Goal: Check status: Check status

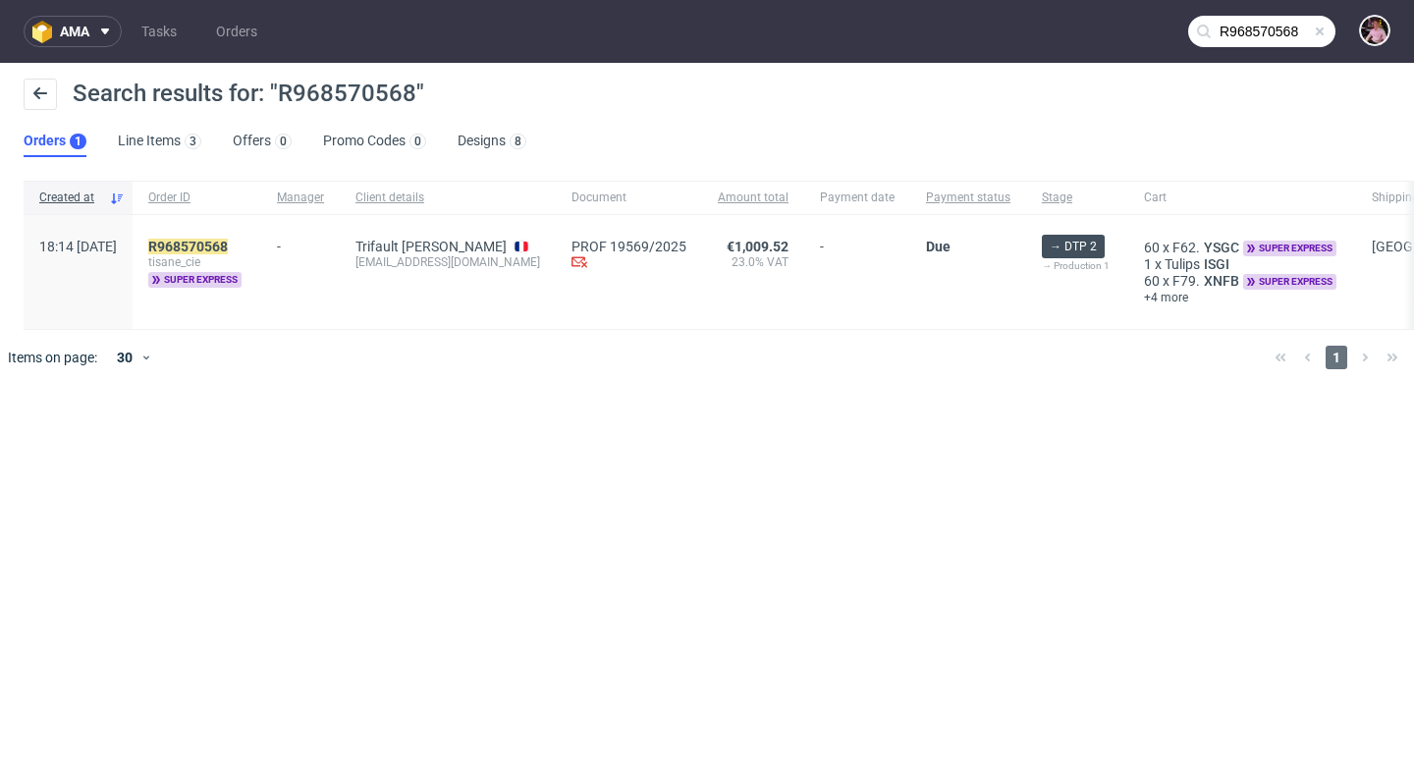
click at [1316, 37] on span at bounding box center [1319, 32] width 16 height 16
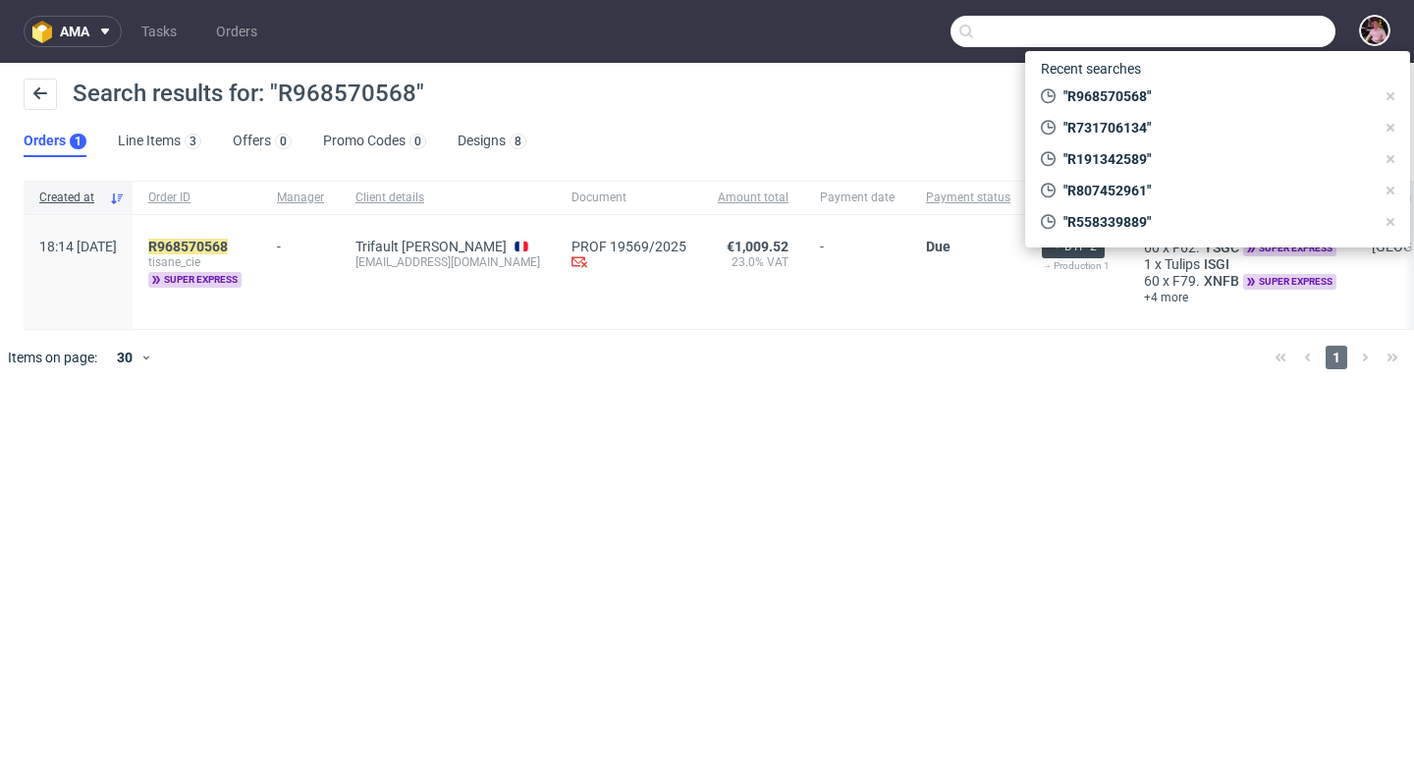
click at [1295, 37] on input "text" at bounding box center [1142, 31] width 385 height 31
paste input "R104604809"
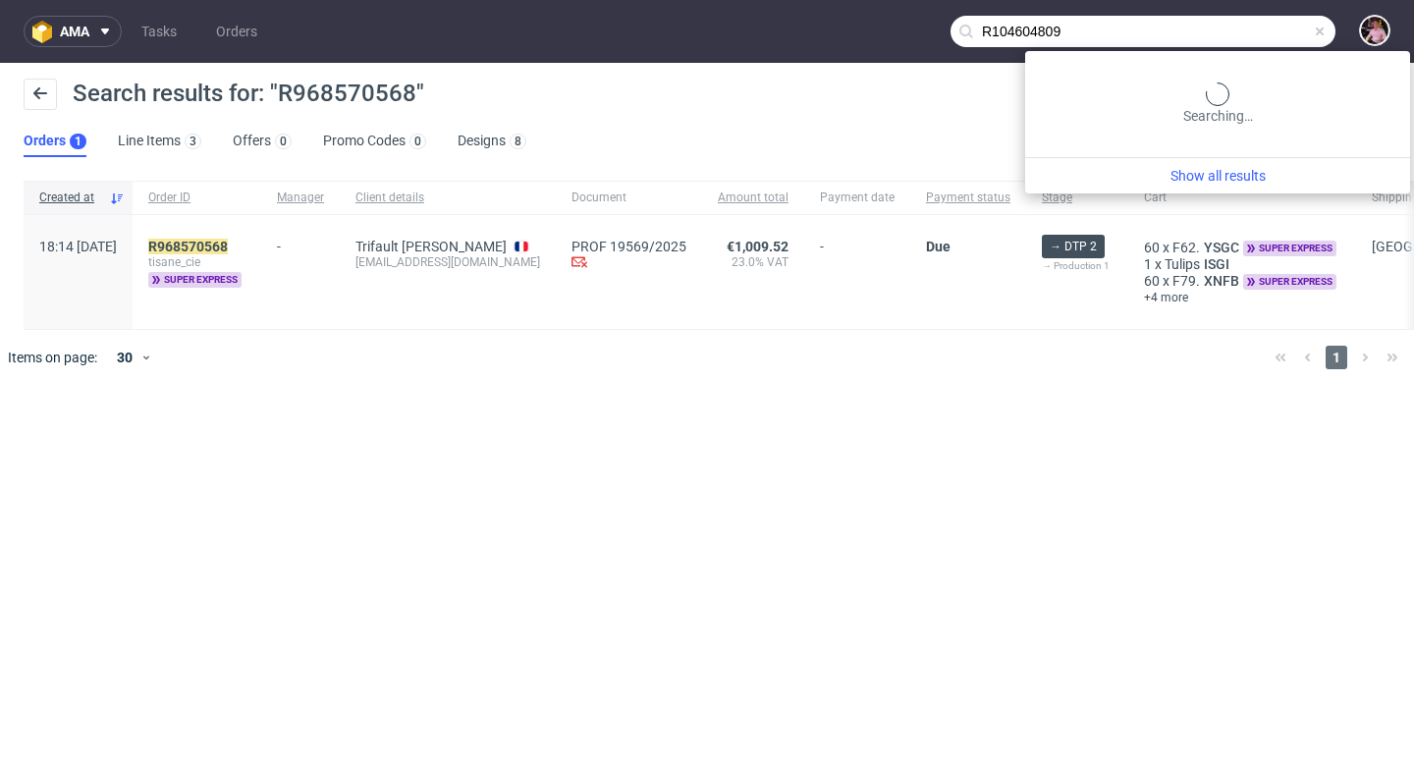
type input "R104604809"
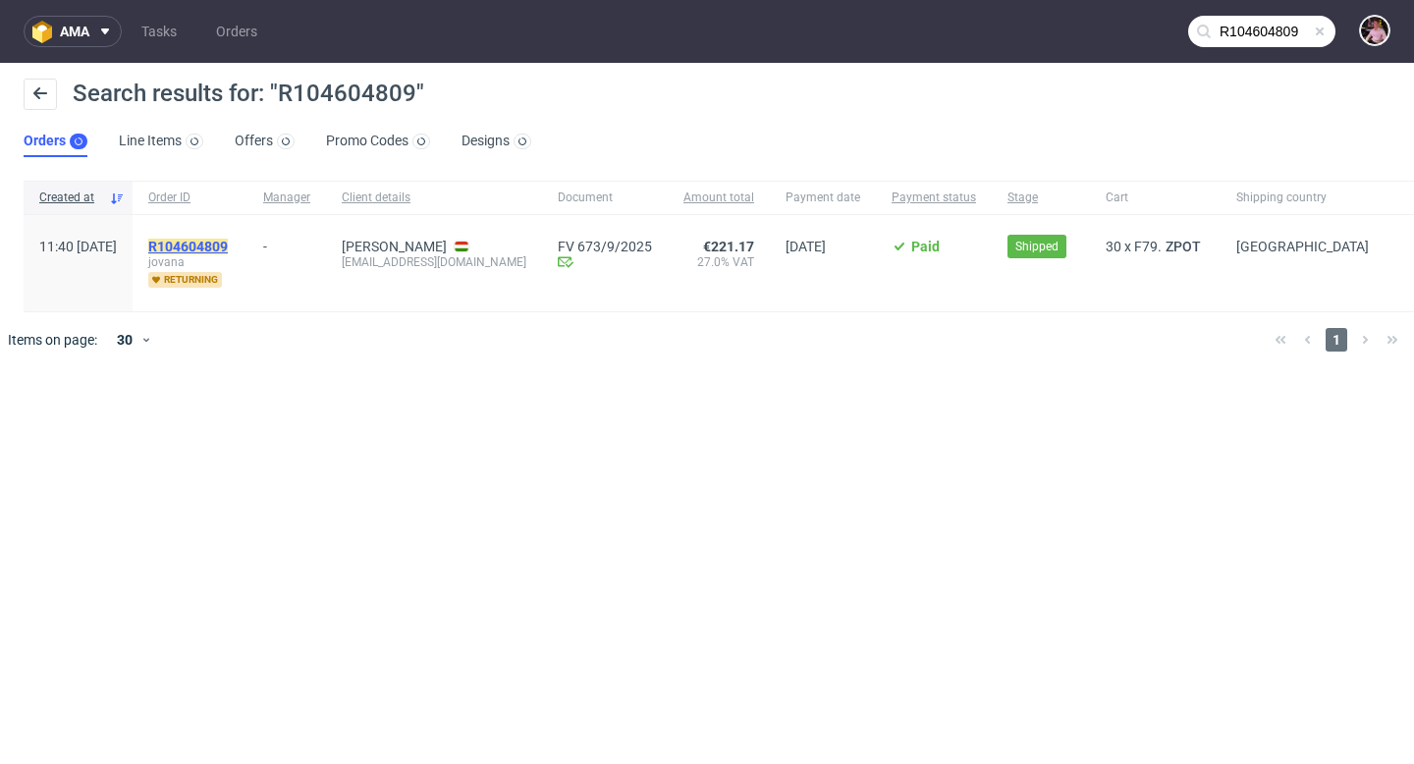
click at [228, 240] on mark "R104604809" at bounding box center [188, 247] width 80 height 16
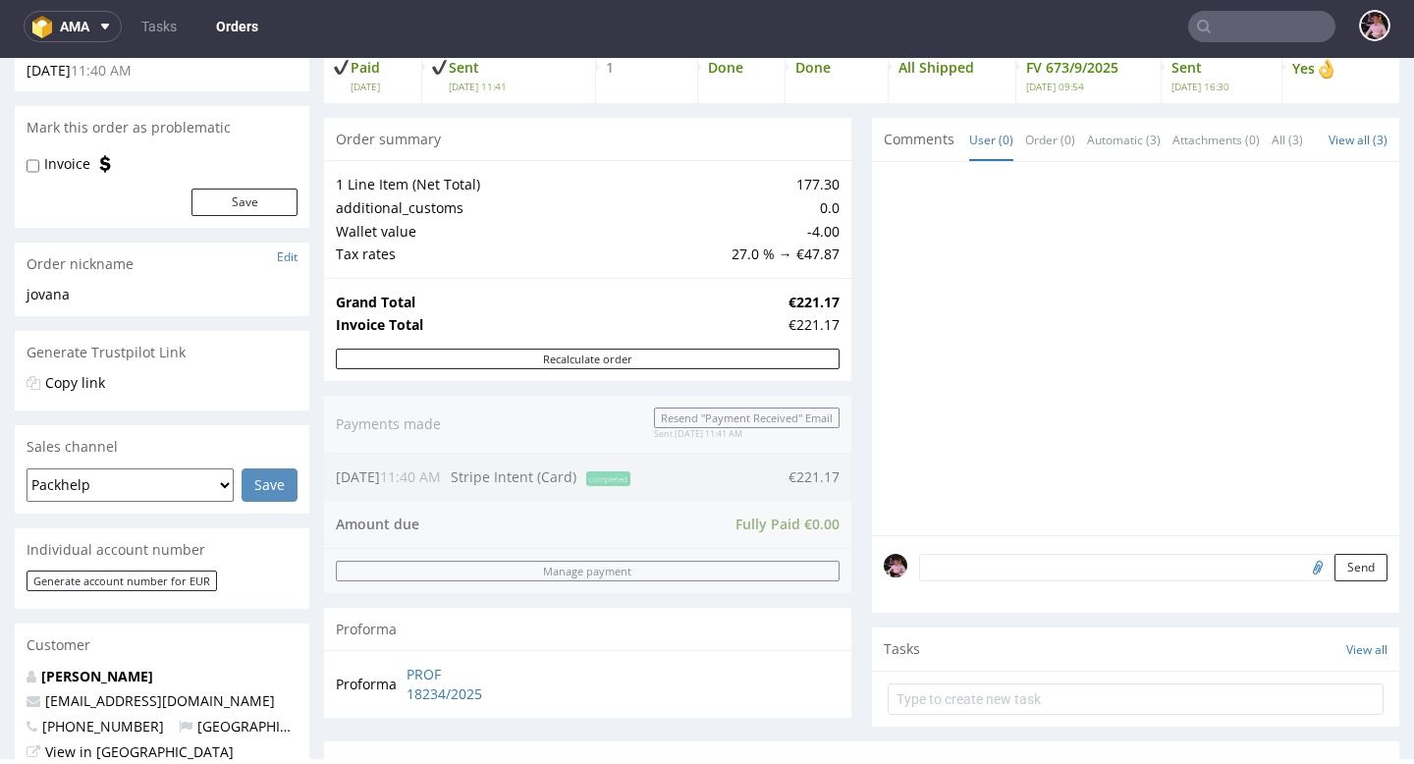
scroll to position [900, 0]
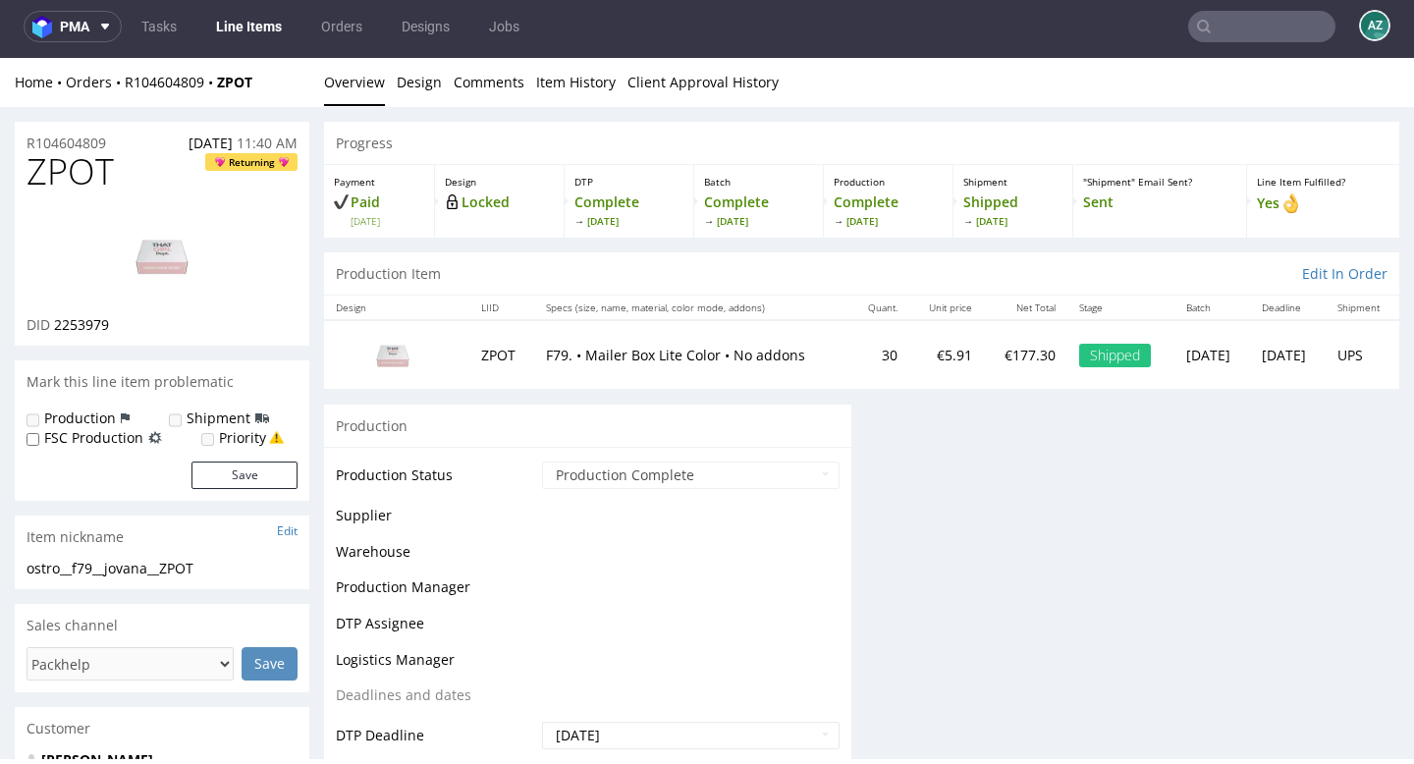
scroll to position [5, 0]
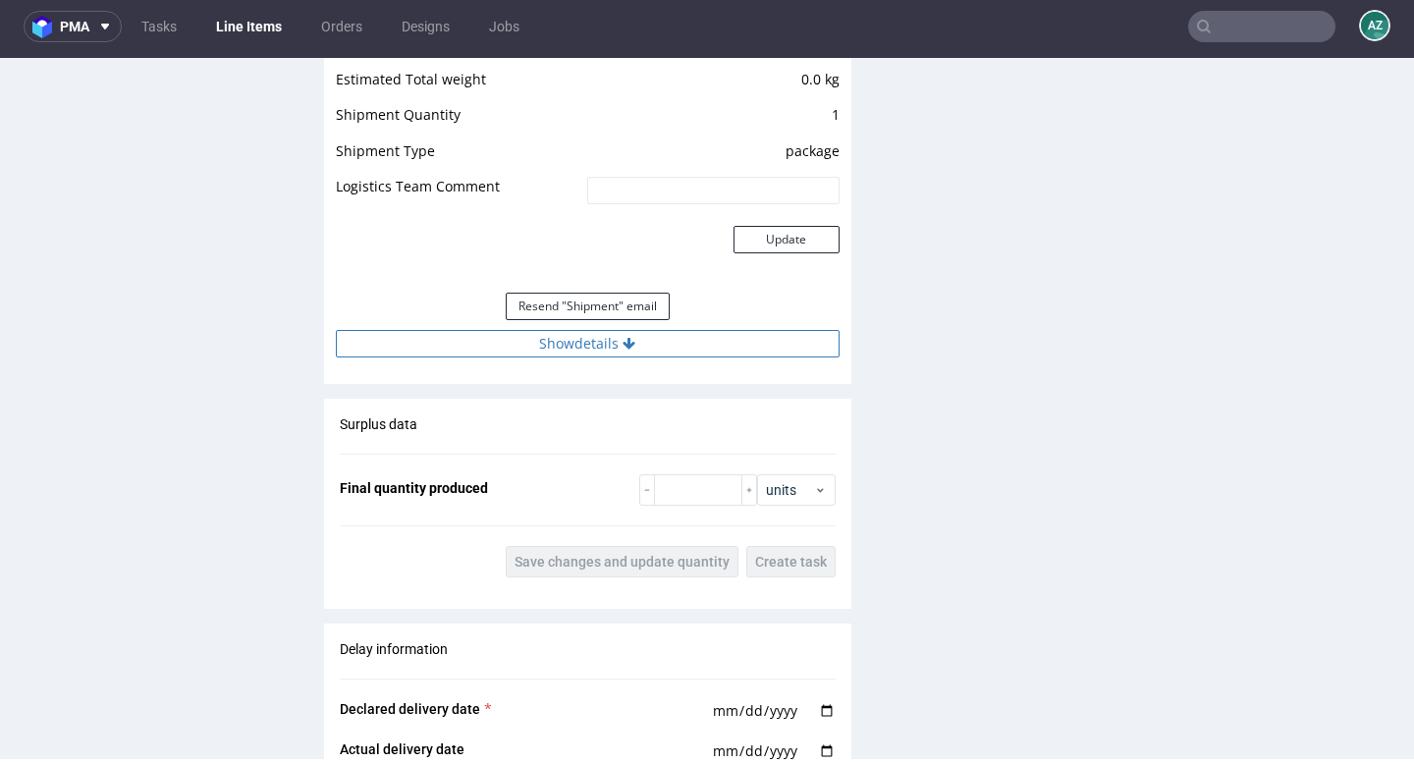
click at [665, 333] on button "Show details" at bounding box center [588, 343] width 504 height 27
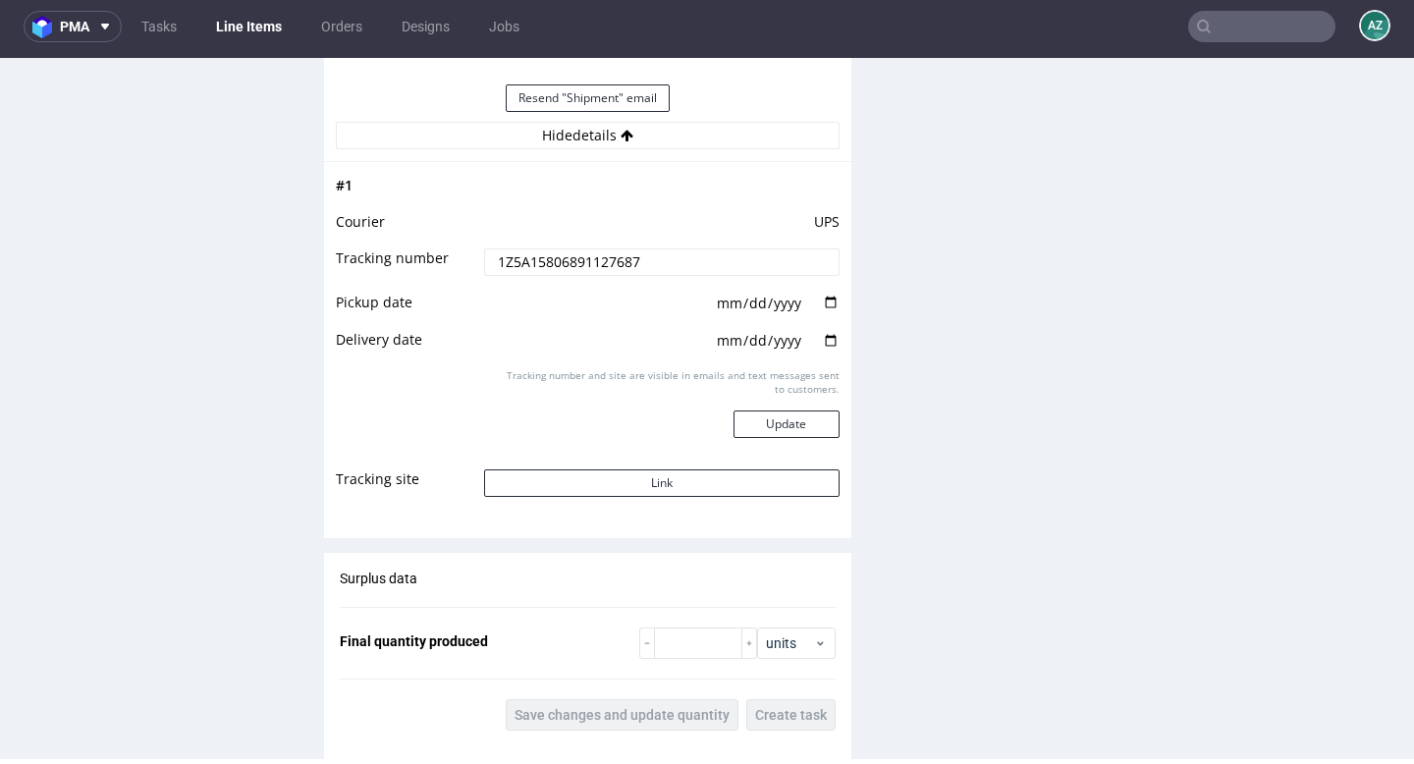
scroll to position [2256, 0]
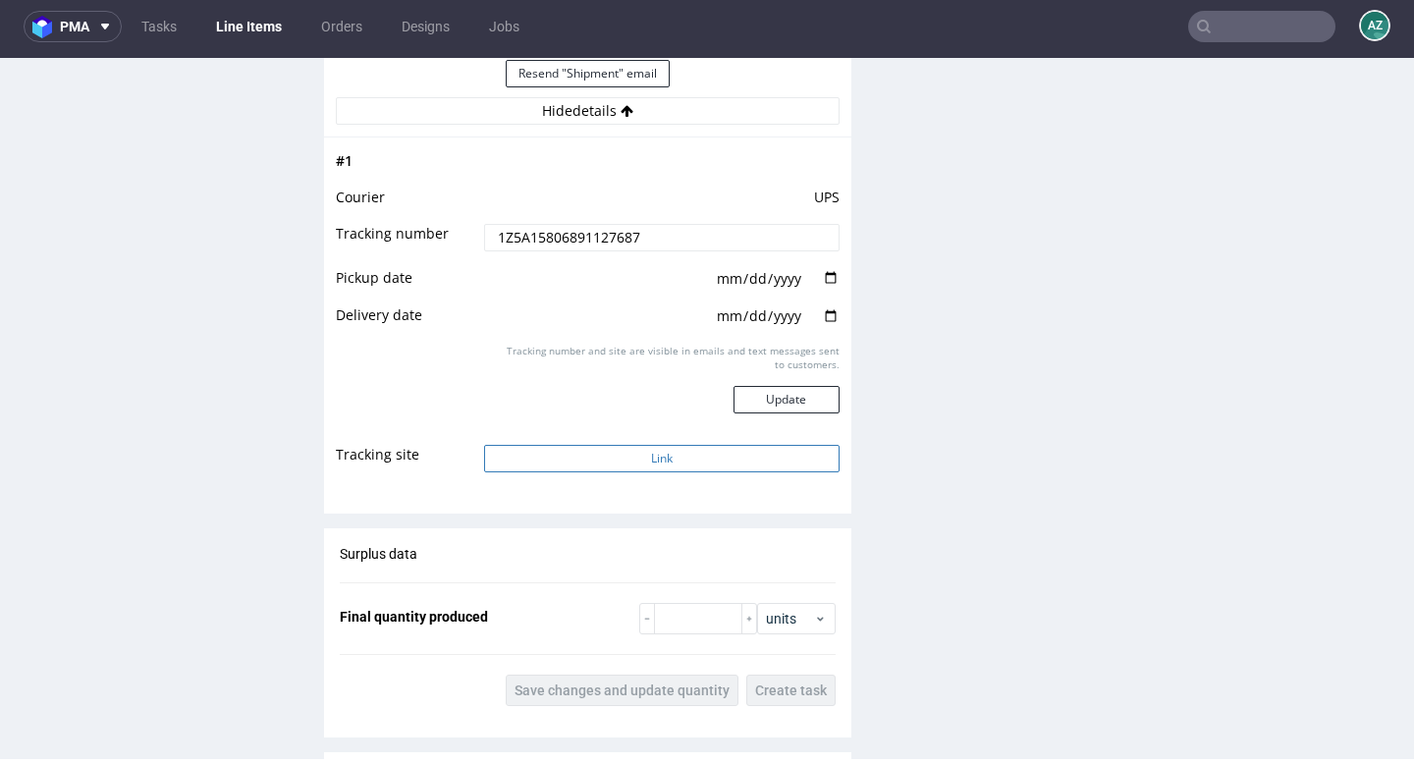
click at [649, 467] on button "Link" at bounding box center [661, 458] width 354 height 27
